Goal: Task Accomplishment & Management: Manage account settings

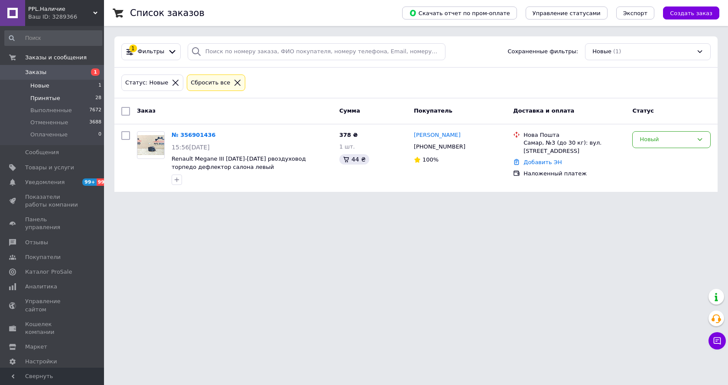
click at [52, 101] on span "Принятые" at bounding box center [45, 98] width 30 height 8
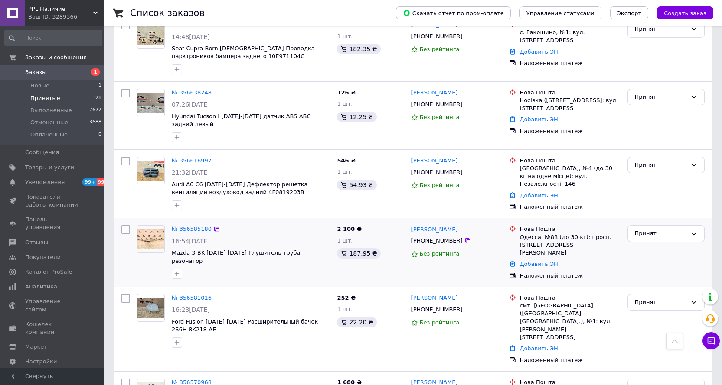
scroll to position [1040, 0]
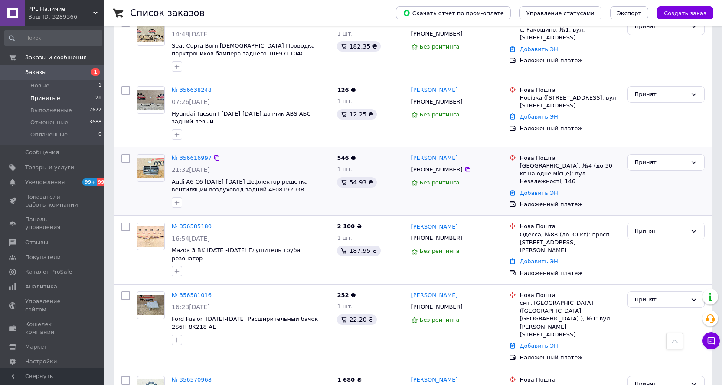
click at [153, 158] on img at bounding box center [150, 168] width 27 height 20
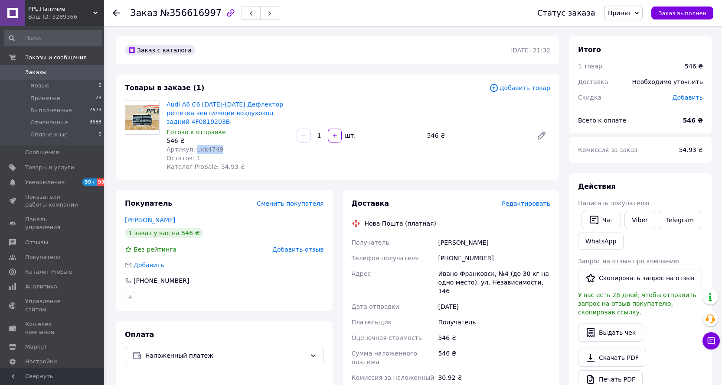
drag, startPoint x: 216, startPoint y: 142, endPoint x: 193, endPoint y: 144, distance: 23.1
click at [193, 145] on div "Артикул: ukk4749" at bounding box center [227, 149] width 123 height 9
copy span "ukk4749"
click at [114, 13] on use at bounding box center [116, 13] width 7 height 7
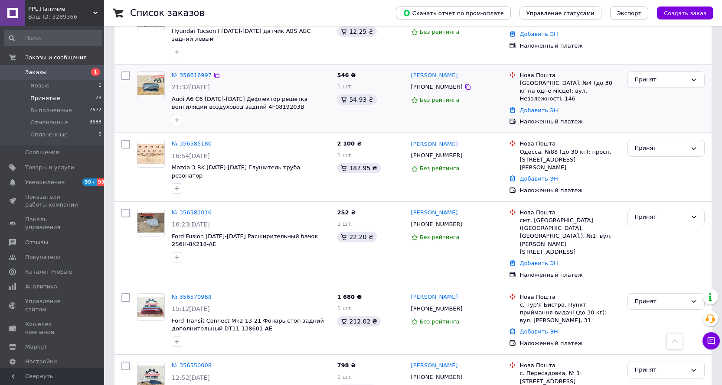
scroll to position [1131, 0]
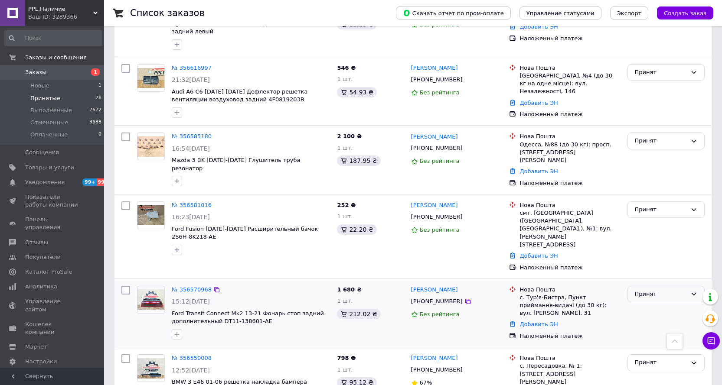
click at [668, 290] on div "Принят" at bounding box center [661, 294] width 52 height 9
click at [416, 283] on div "Михайло Мельник +380681755494 Без рейтинга" at bounding box center [456, 314] width 98 height 62
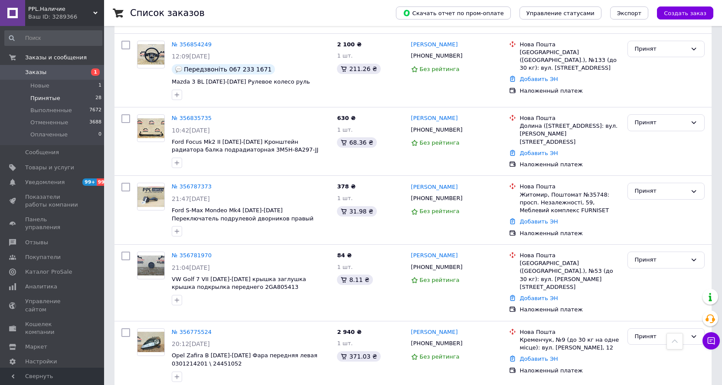
scroll to position [524, 0]
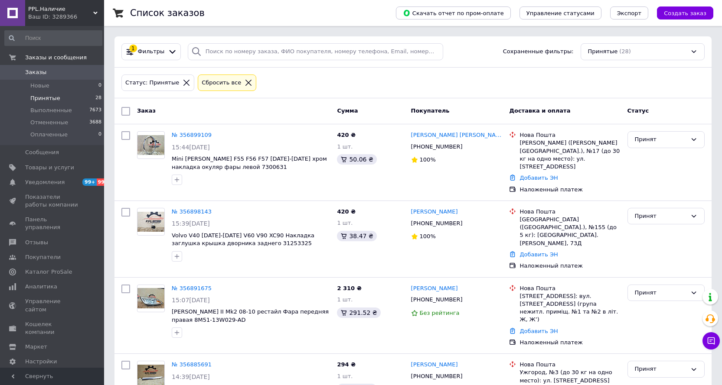
click at [52, 98] on span "Принятые" at bounding box center [45, 98] width 30 height 8
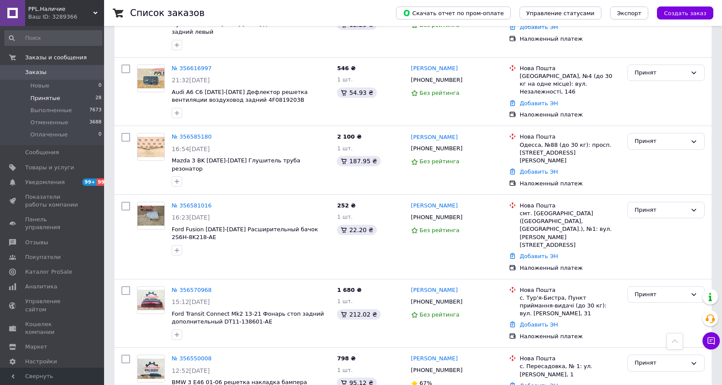
scroll to position [1131, 0]
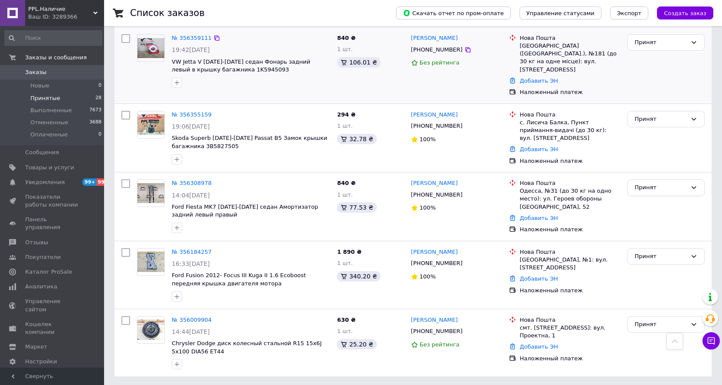
scroll to position [313, 0]
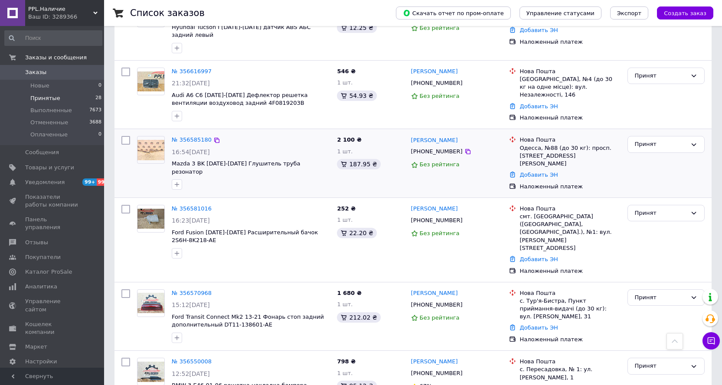
scroll to position [1131, 0]
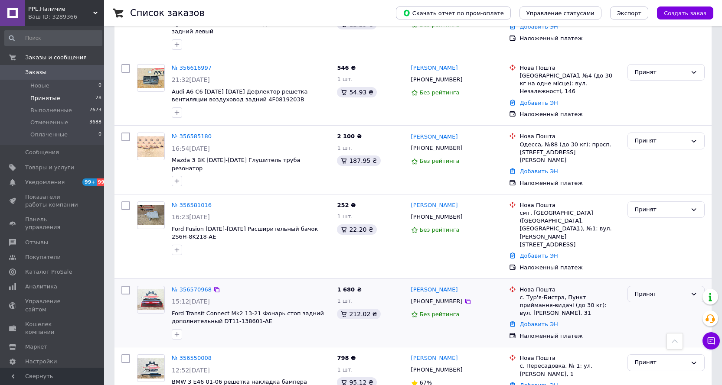
click at [657, 290] on div "Принят" at bounding box center [661, 294] width 52 height 9
click at [653, 304] on li "Выполнен" at bounding box center [666, 312] width 76 height 16
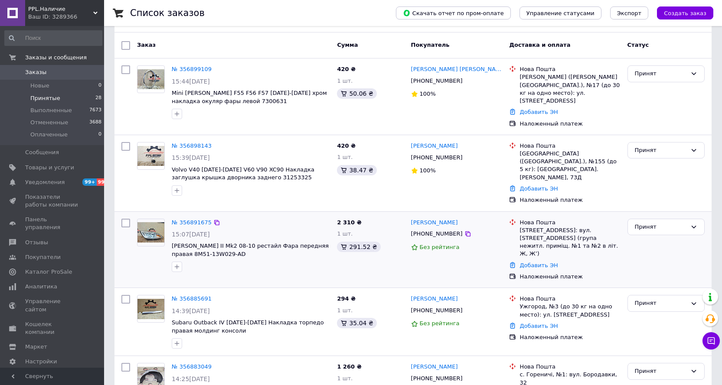
scroll to position [0, 0]
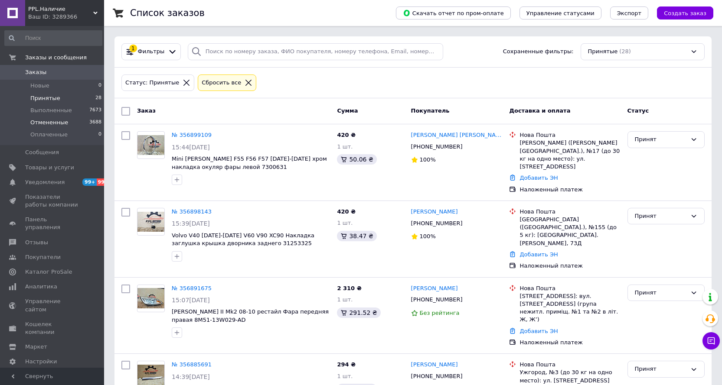
click at [54, 121] on span "Отмененные" at bounding box center [49, 123] width 38 height 8
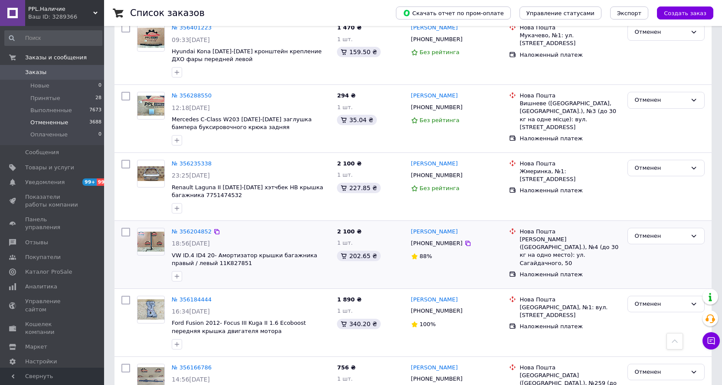
scroll to position [1111, 0]
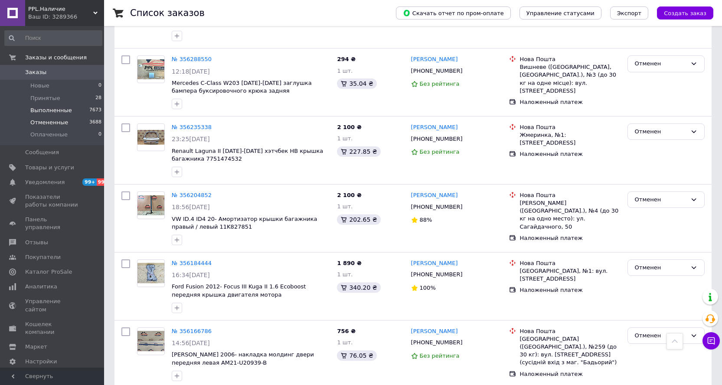
click at [53, 113] on span "Выполненные" at bounding box center [51, 111] width 42 height 8
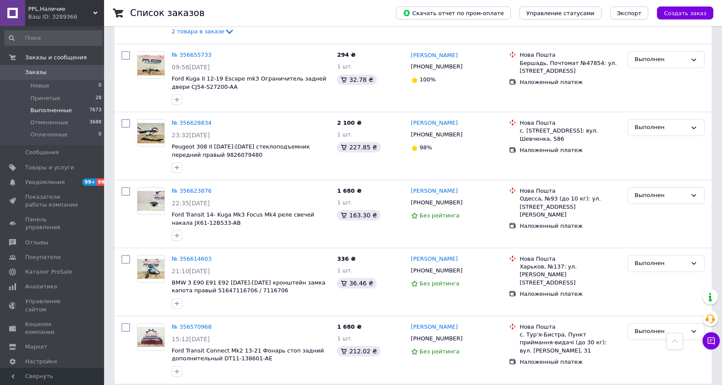
scroll to position [1117, 0]
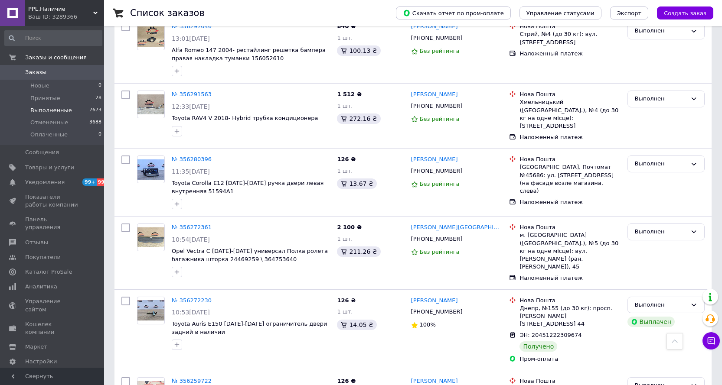
scroll to position [1124, 0]
